Goal: Find specific page/section: Find specific page/section

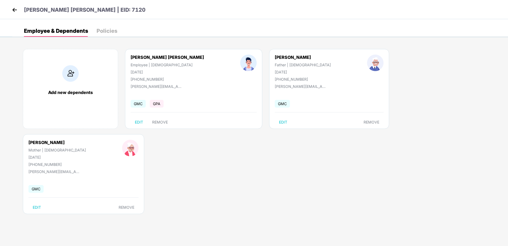
click at [17, 11] on img at bounding box center [15, 10] width 8 height 8
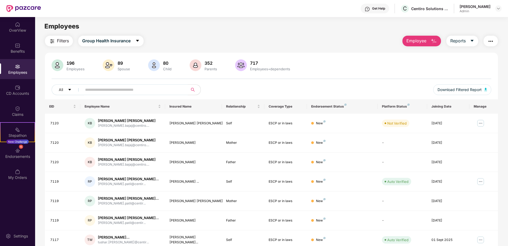
click at [157, 89] on input "text" at bounding box center [133, 90] width 96 height 8
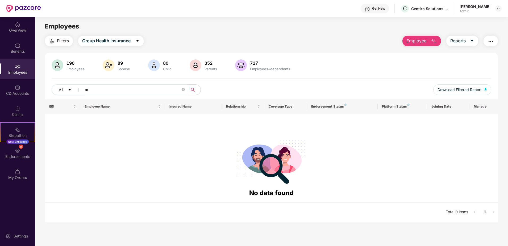
type input "*"
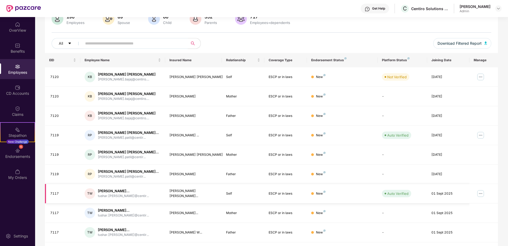
scroll to position [81, 0]
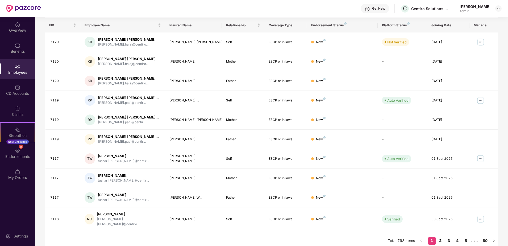
click at [442, 239] on link "2" at bounding box center [440, 241] width 9 height 8
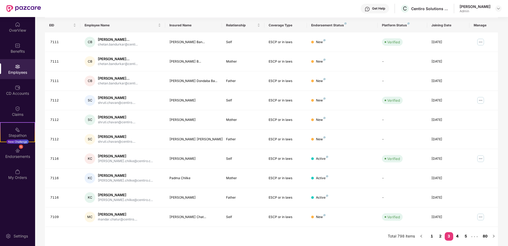
click at [456, 239] on link "4" at bounding box center [457, 236] width 9 height 8
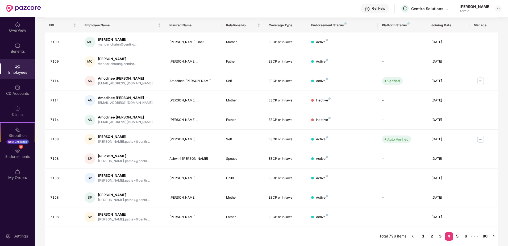
click at [460, 236] on link "5" at bounding box center [457, 236] width 9 height 8
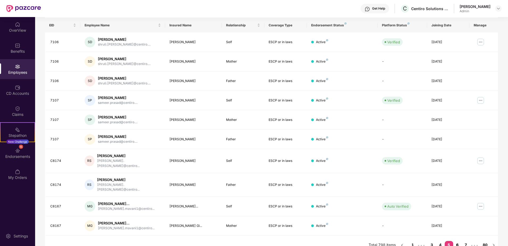
click at [458, 241] on link "6" at bounding box center [457, 245] width 9 height 8
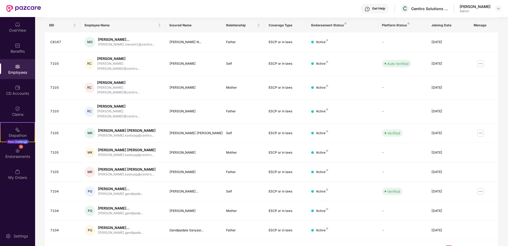
click at [456, 245] on link "7" at bounding box center [457, 249] width 9 height 8
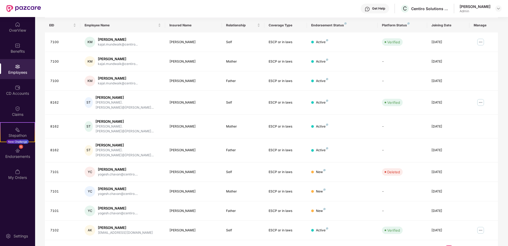
click at [457, 245] on link "8" at bounding box center [457, 249] width 9 height 8
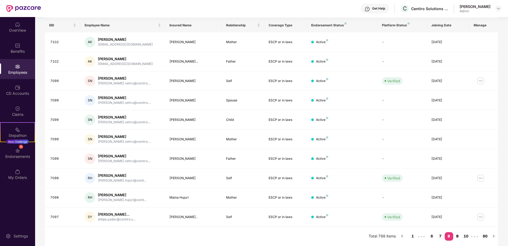
click at [460, 234] on link "9" at bounding box center [457, 236] width 9 height 8
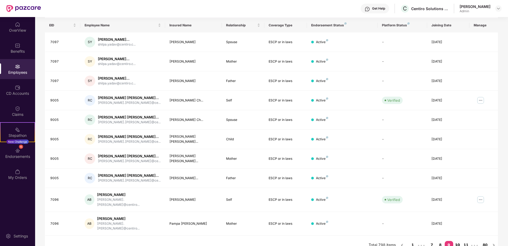
click at [457, 241] on link "10" at bounding box center [457, 245] width 9 height 8
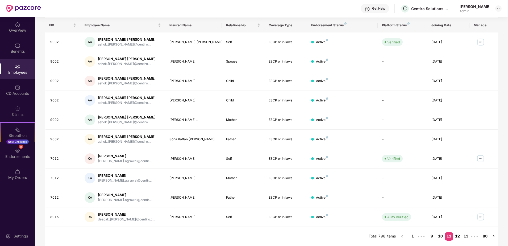
click at [459, 237] on link "12" at bounding box center [457, 236] width 9 height 8
